Goal: Task Accomplishment & Management: Manage account settings

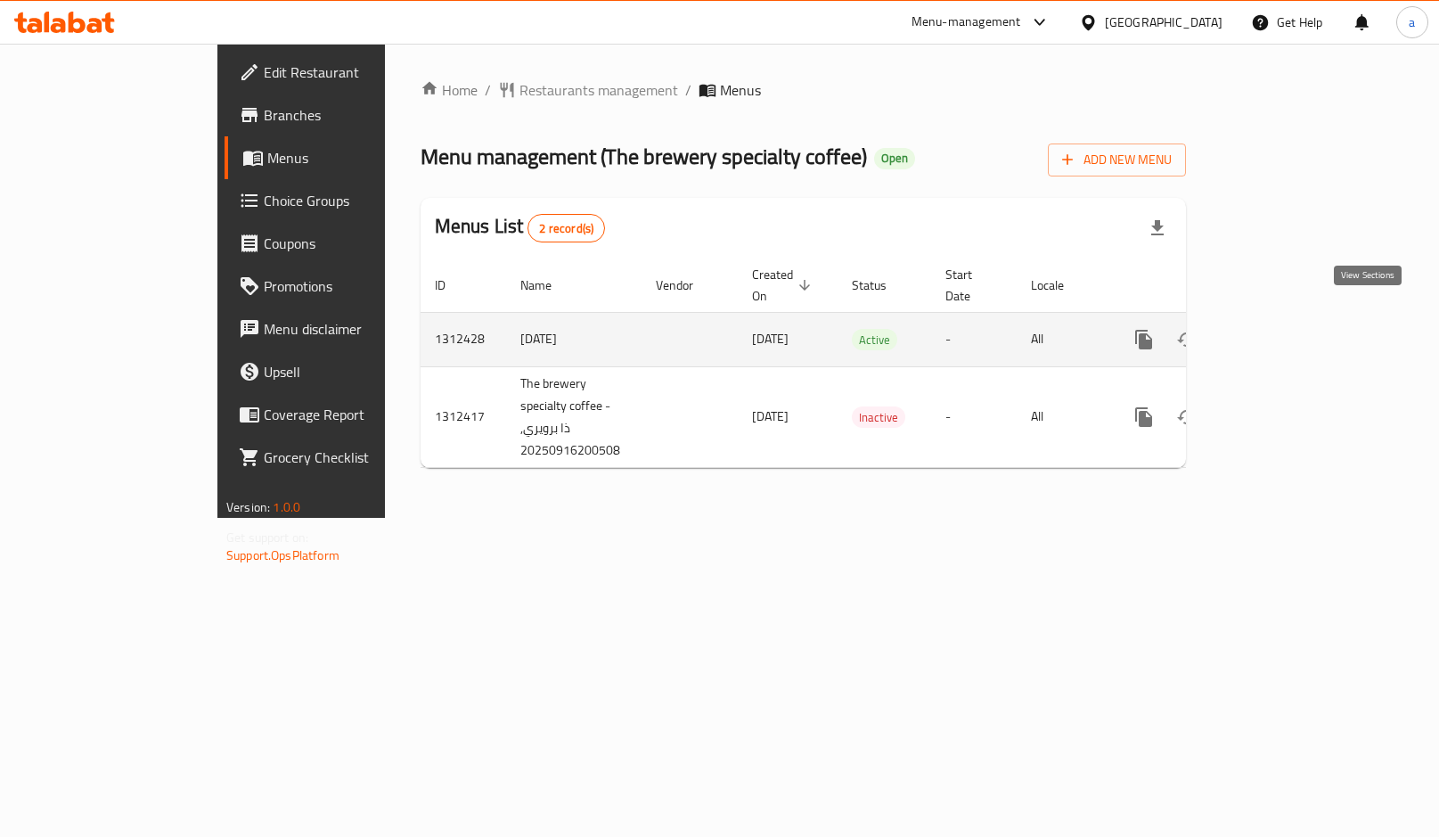
click at [1283, 329] on icon "enhanced table" at bounding box center [1272, 339] width 21 height 21
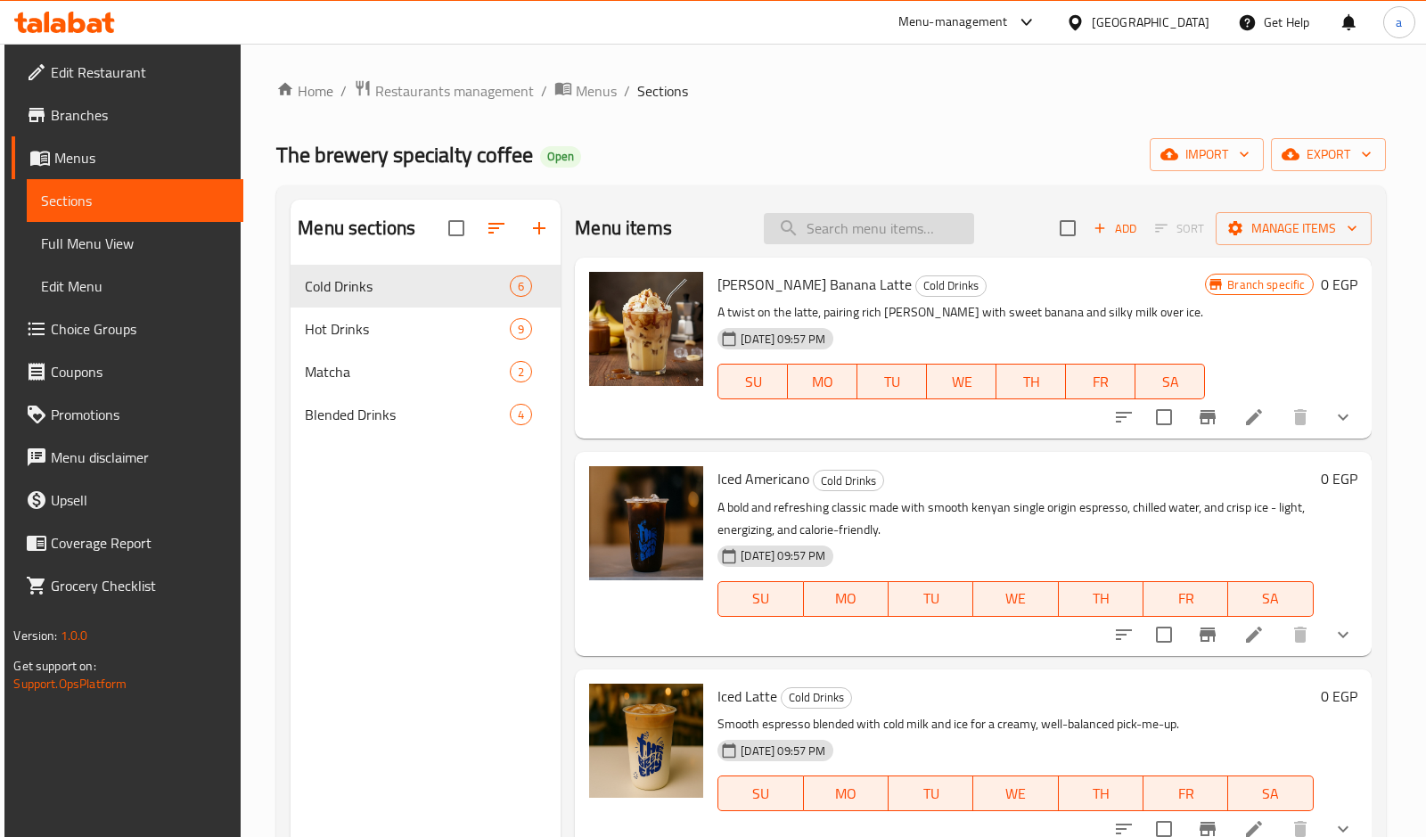
click at [874, 226] on input "search" at bounding box center [869, 228] width 210 height 31
click at [848, 231] on input "search" at bounding box center [869, 228] width 210 height 31
type input "T"
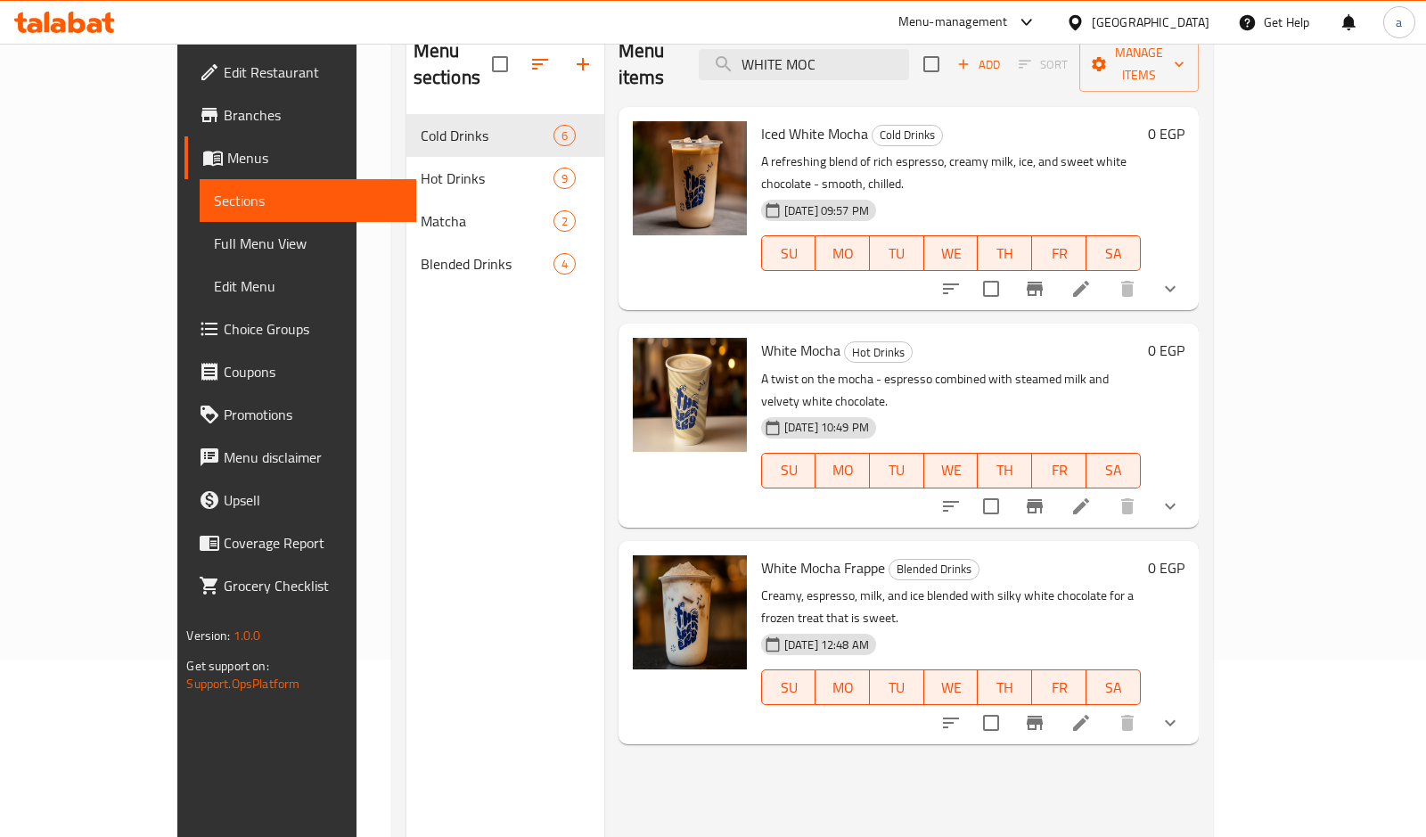
scroll to position [178, 0]
type input "WHITE MOC"
click at [1092, 711] on icon at bounding box center [1080, 721] width 21 height 21
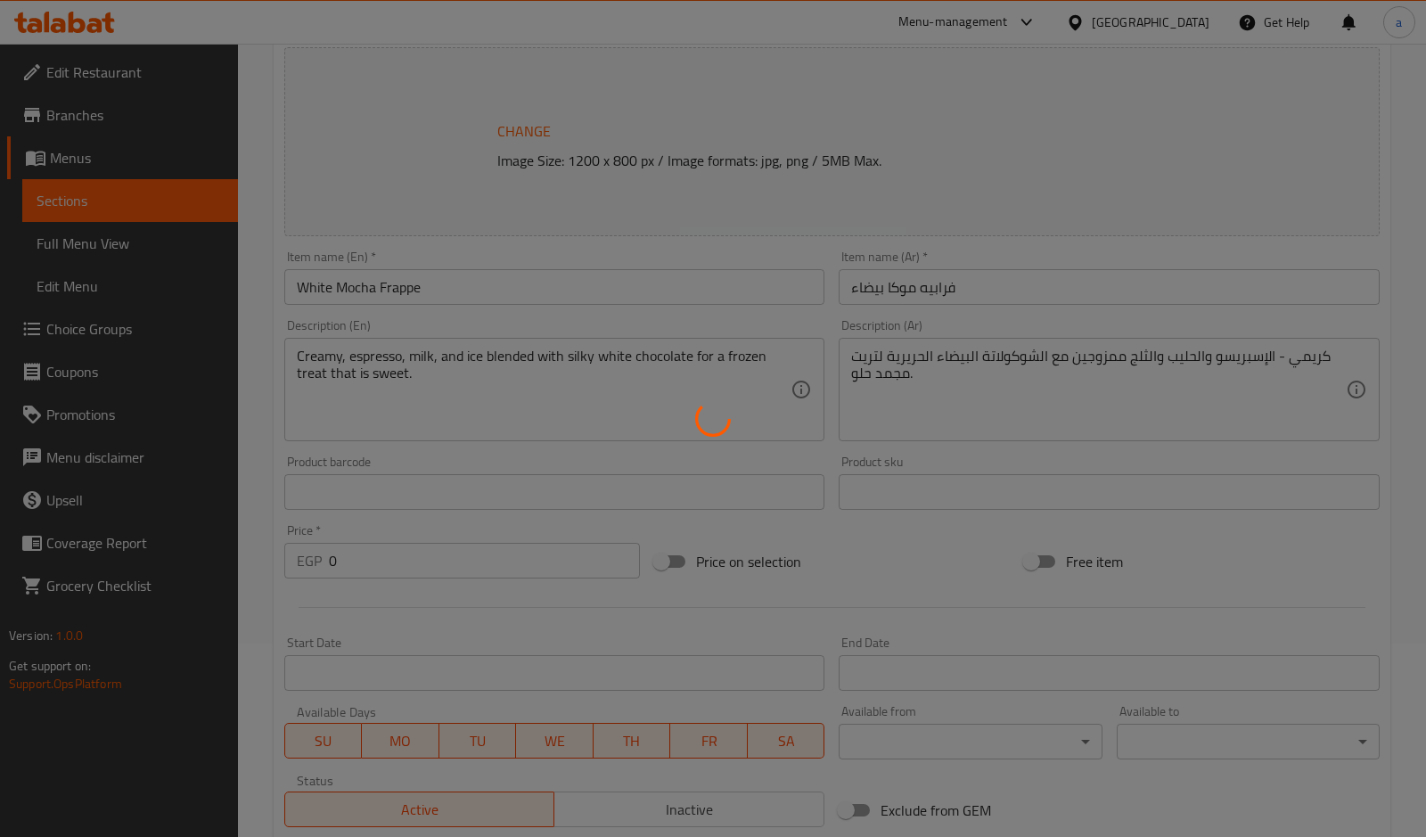
type input "اختار الحليب"
type input "1"
type input "اضافة"
type input "0"
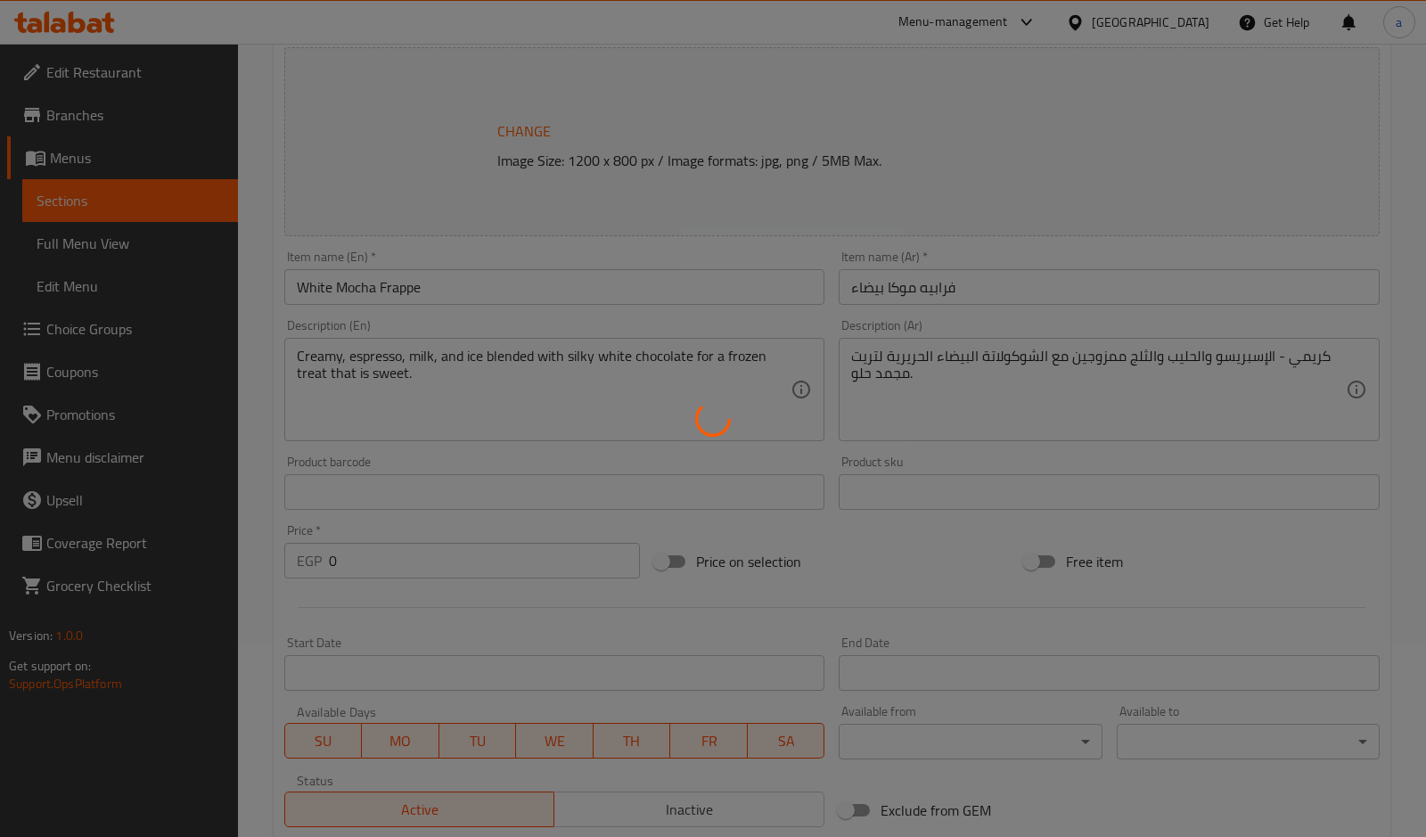
type input "1"
type input "اختار الحليب"
type input "1"
type input "اضافة"
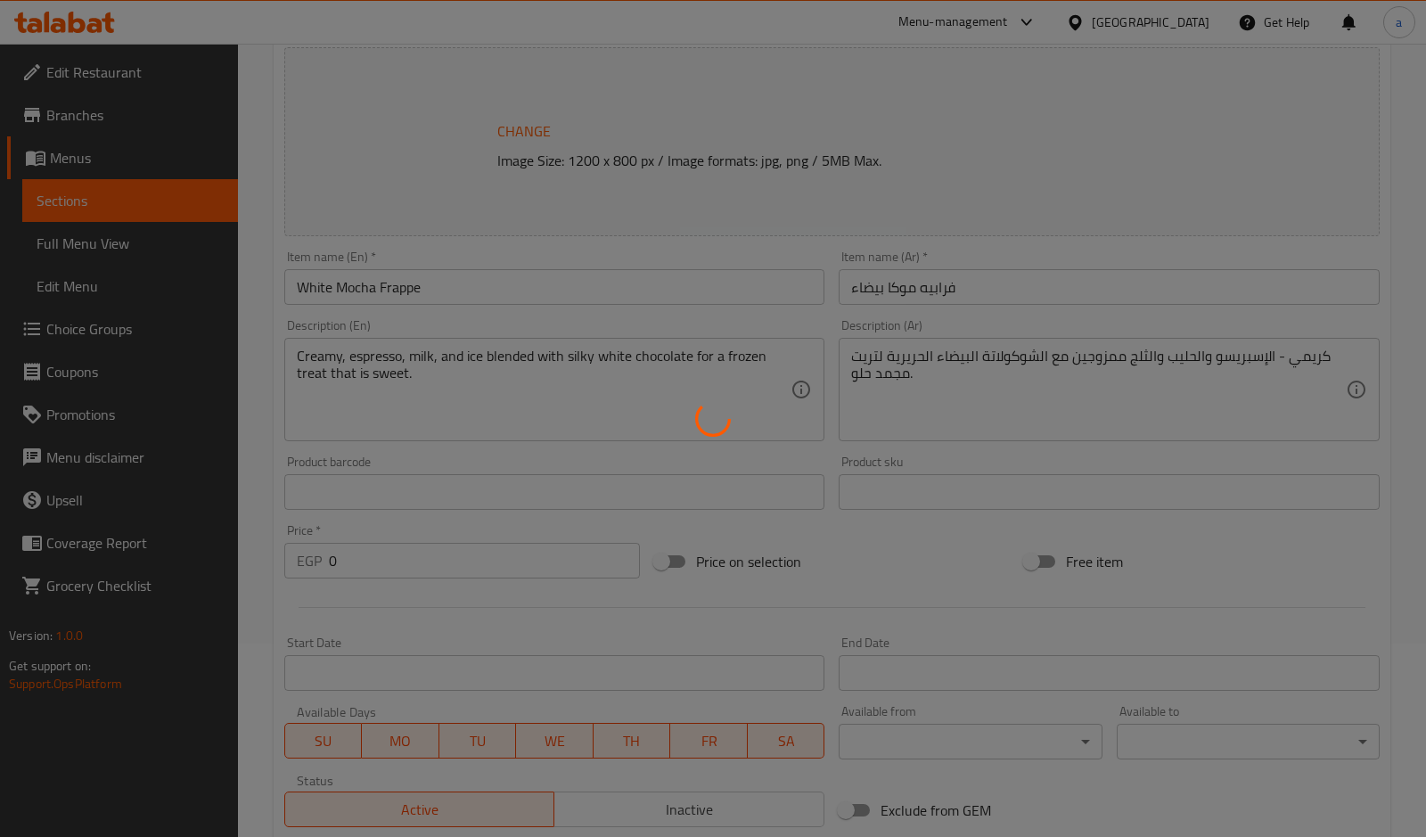
type input "0"
type input "1"
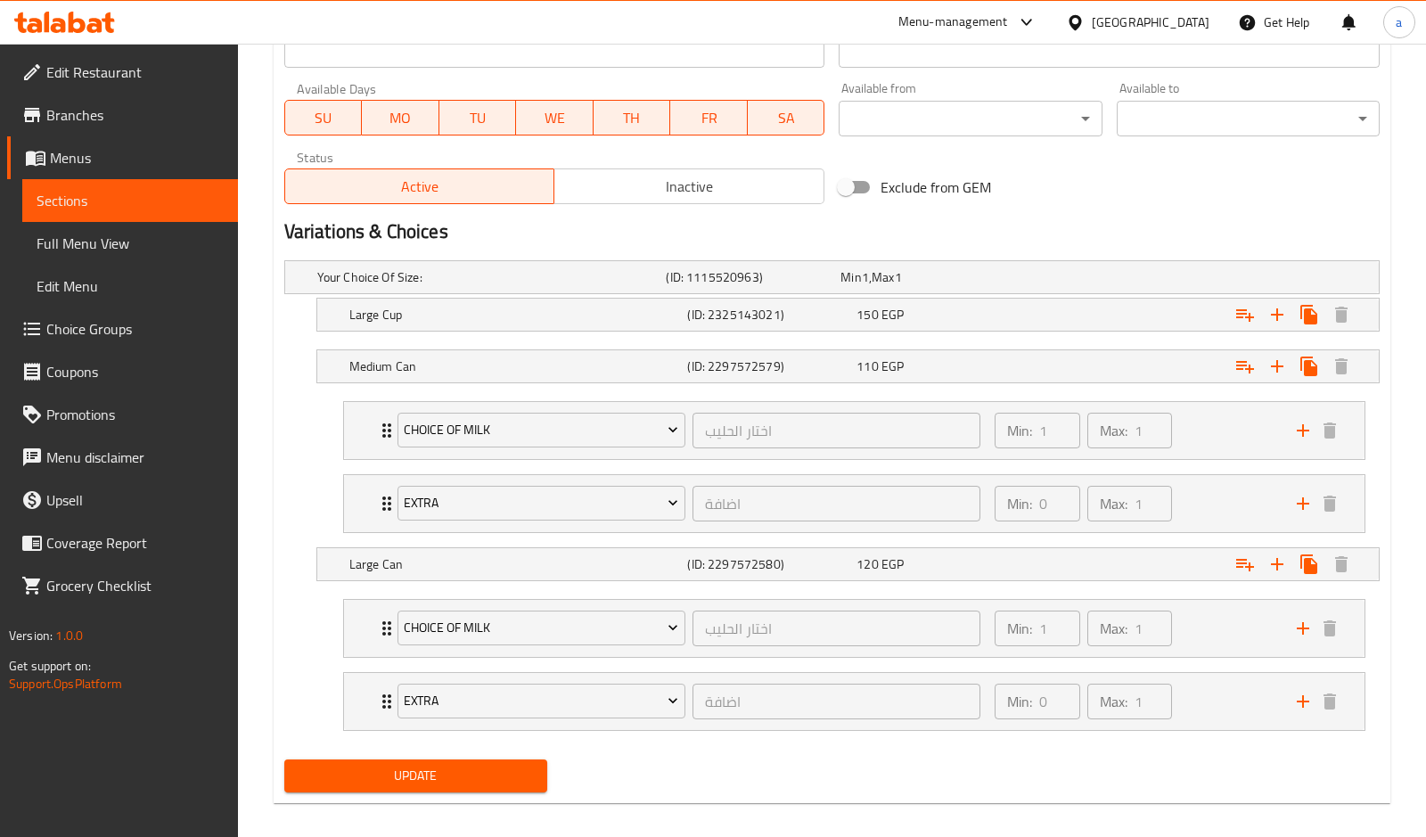
scroll to position [832, 0]
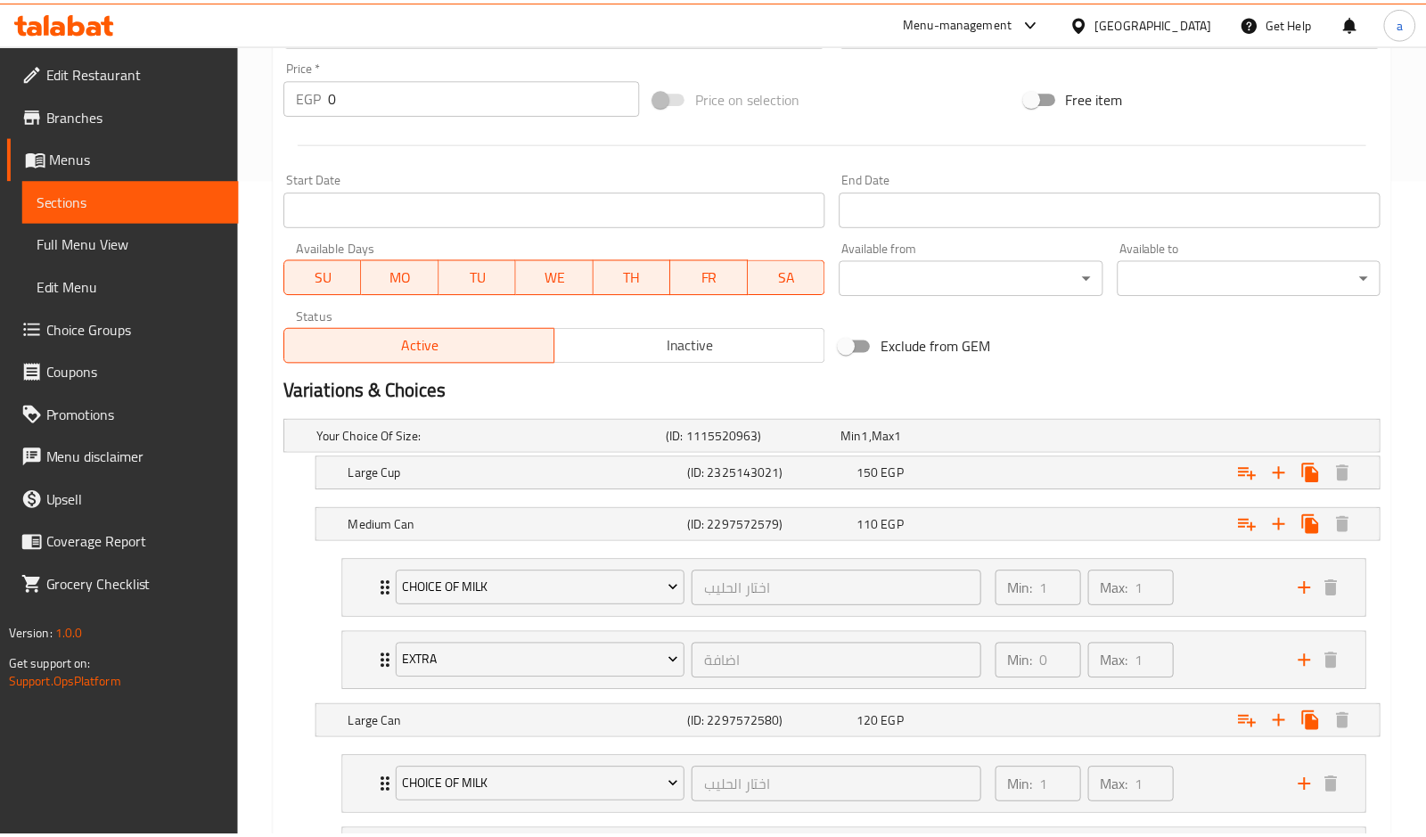
scroll to position [832, 0]
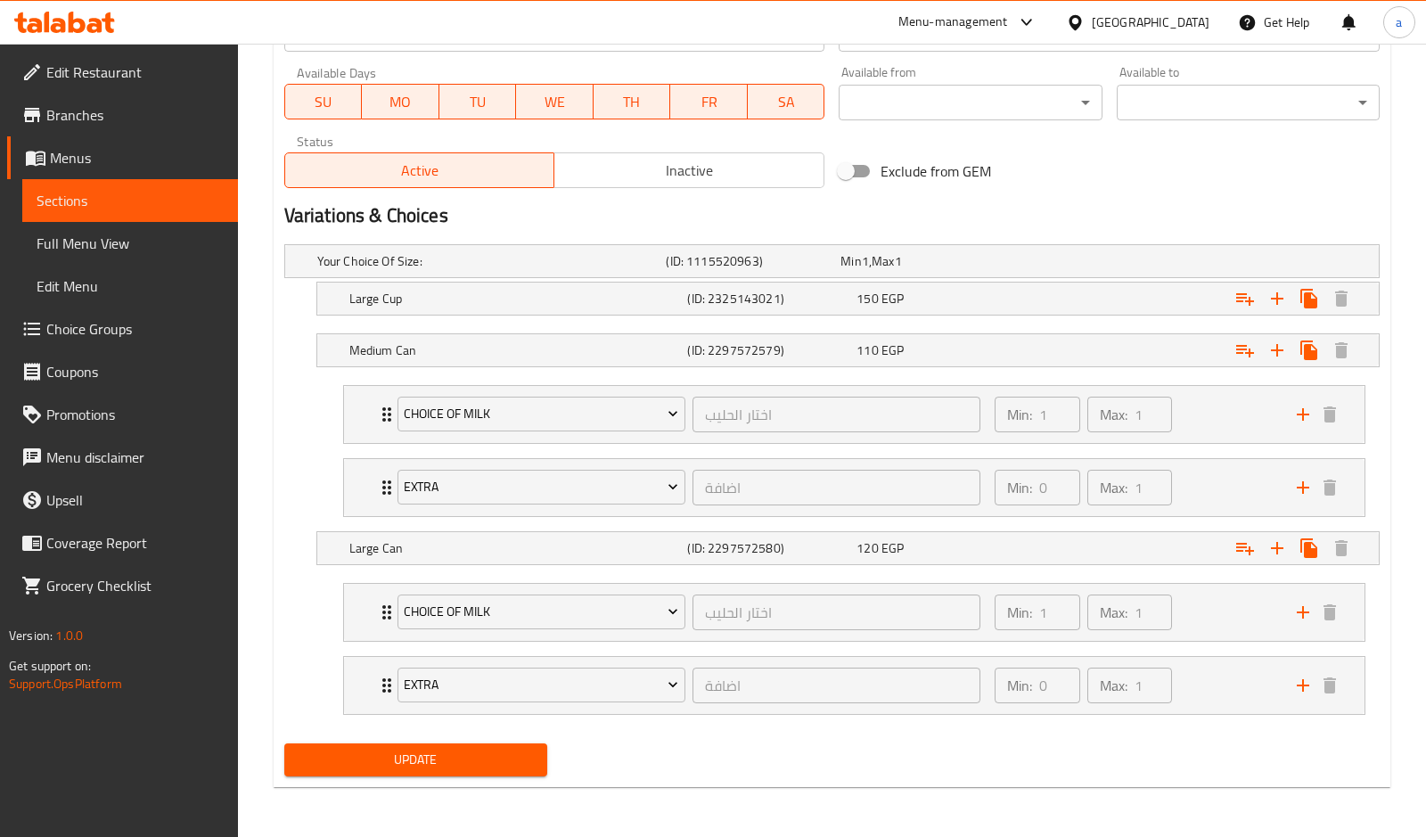
click at [98, 67] on span "Edit Restaurant" at bounding box center [134, 72] width 177 height 21
